Goal: Find specific page/section

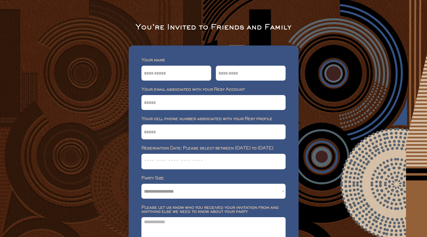
click at [350, 70] on div "**********" at bounding box center [213, 158] width 427 height 317
